Goal: Task Accomplishment & Management: Use online tool/utility

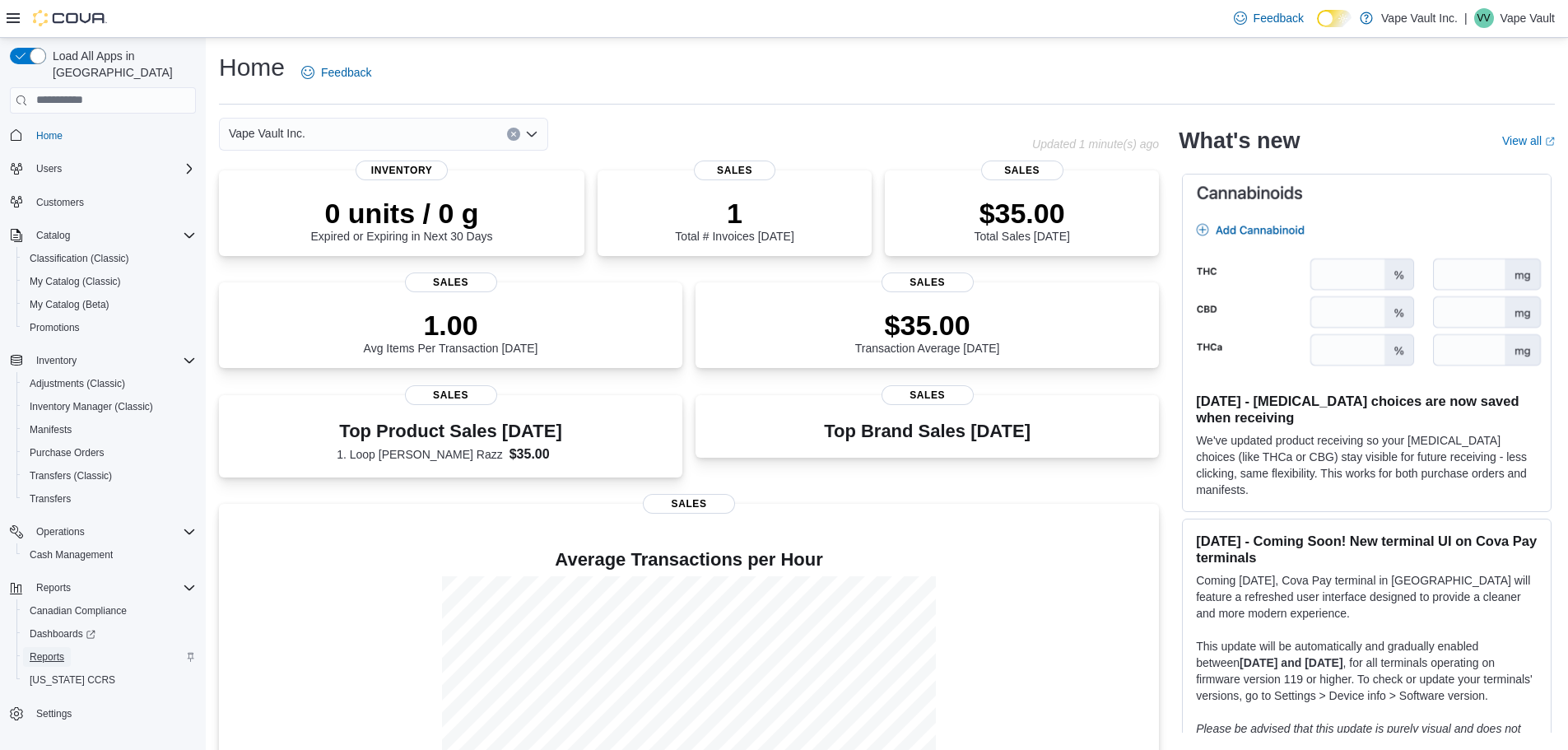
click at [50, 650] on span "Reports" at bounding box center [47, 656] width 35 height 13
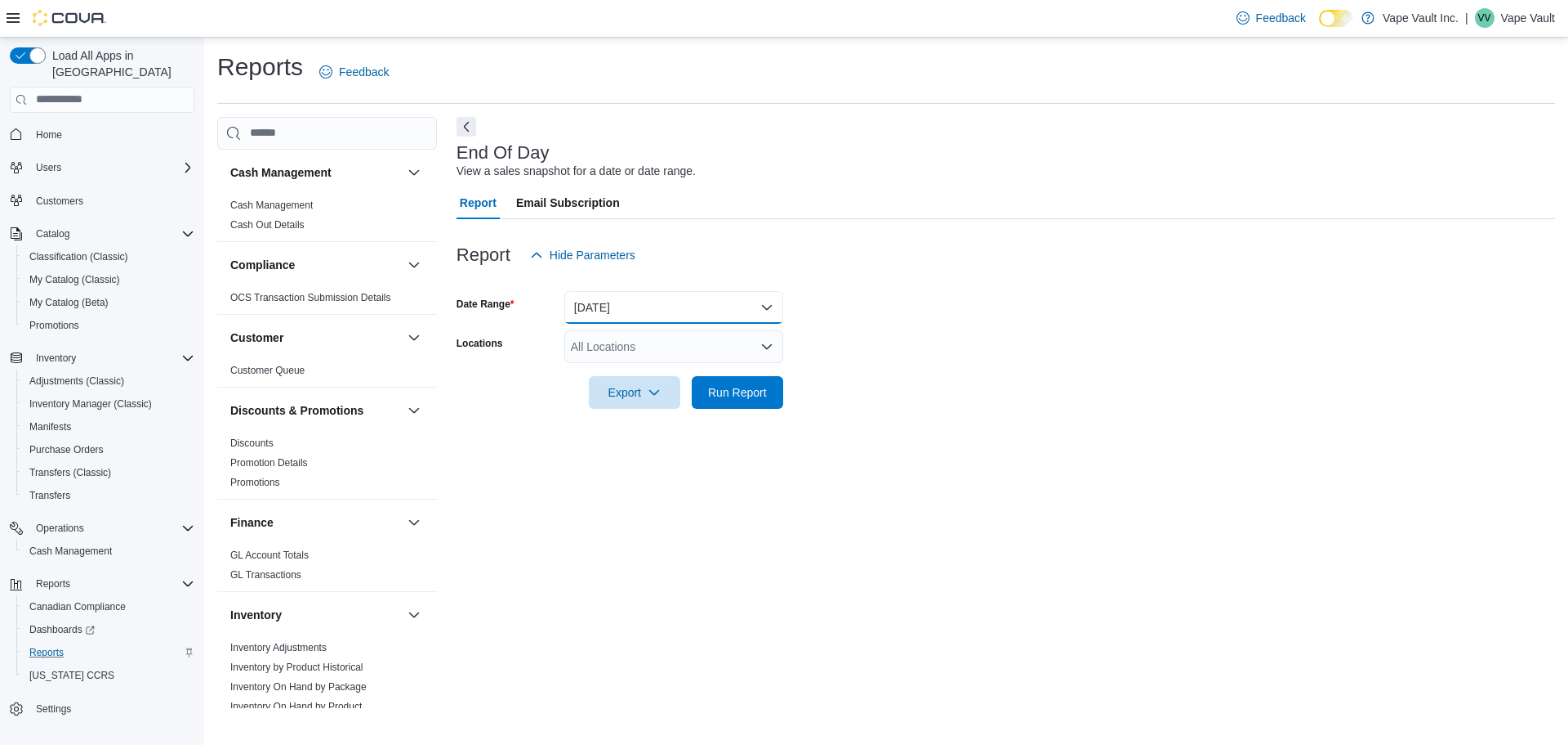
click at [675, 310] on button "[DATE]" at bounding box center [674, 306] width 219 height 33
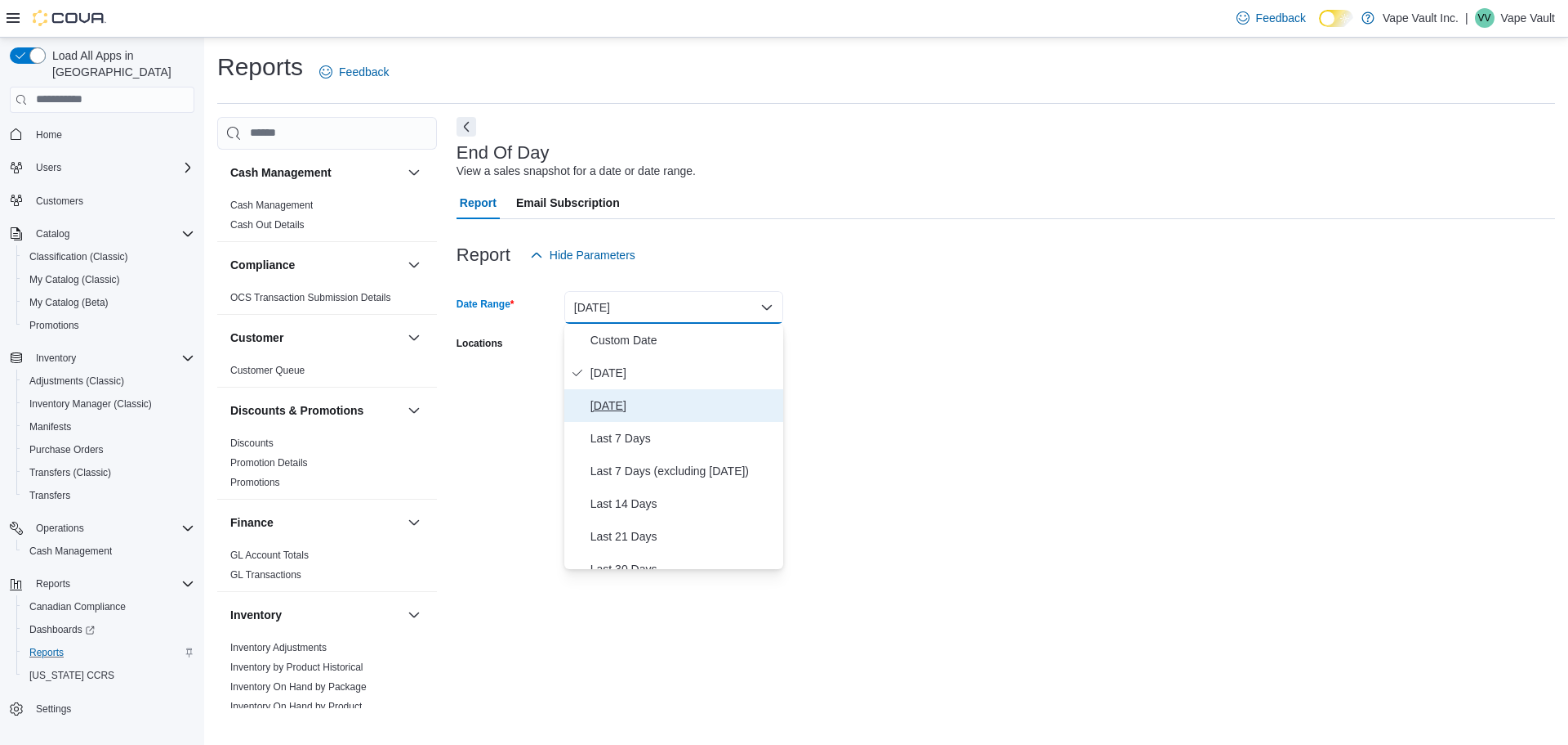
click at [631, 404] on span "[DATE]" at bounding box center [683, 405] width 187 height 20
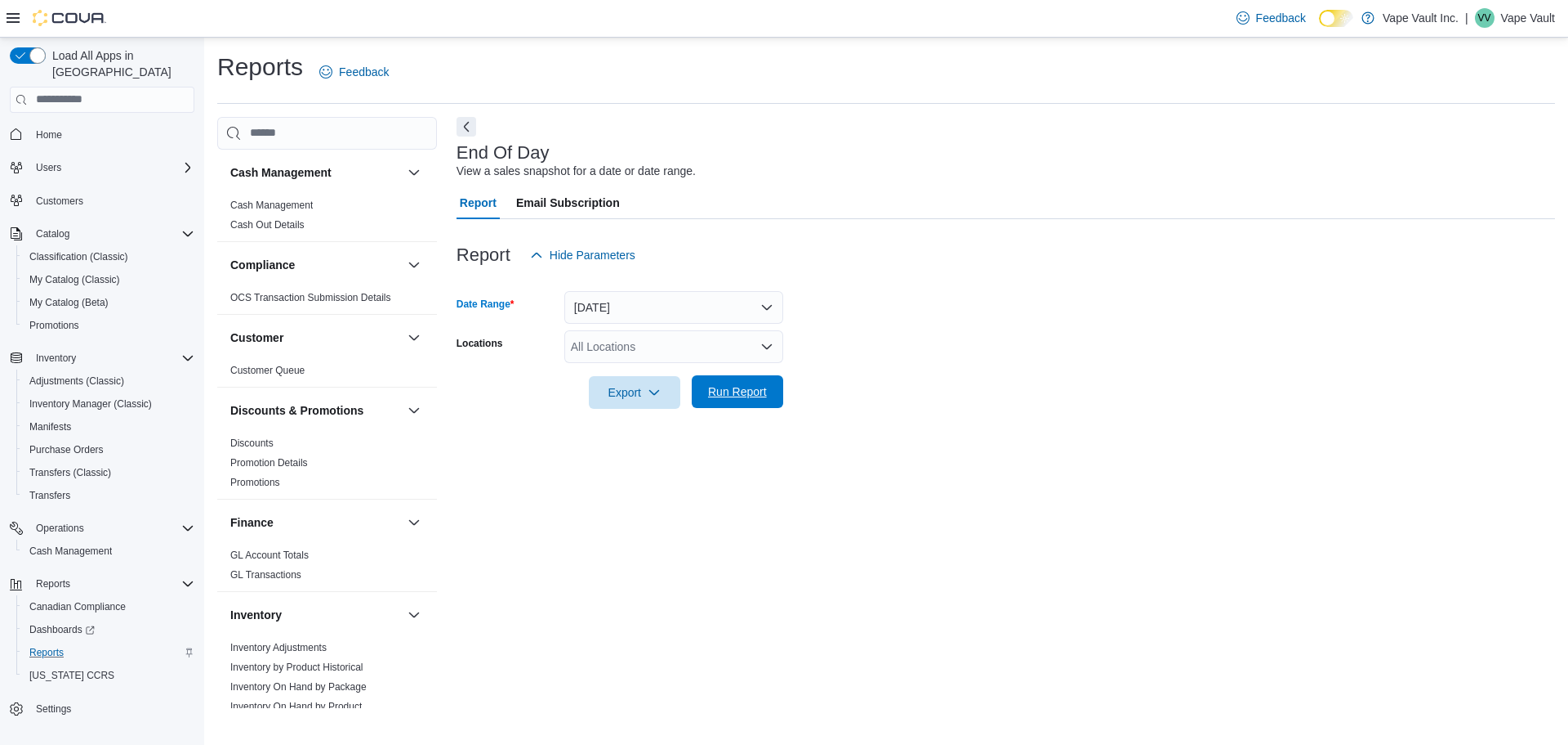
click at [744, 399] on span "Run Report" at bounding box center [738, 391] width 72 height 33
